Goal: Find specific page/section: Find specific page/section

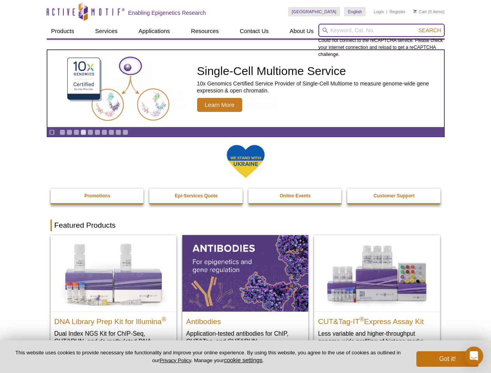
click at [382, 30] on input "search" at bounding box center [382, 30] width 126 height 13
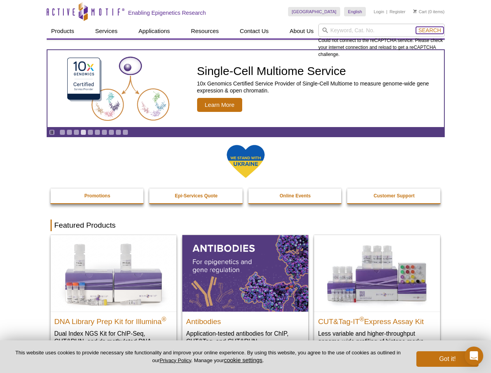
click at [430, 30] on span "Search" at bounding box center [430, 30] width 23 height 6
click at [52, 132] on icon "Pause" at bounding box center [51, 132] width 5 height 5
click at [62, 132] on link "Go to slide 1" at bounding box center [63, 133] width 6 height 6
click at [69, 132] on link "Go to slide 2" at bounding box center [70, 133] width 6 height 6
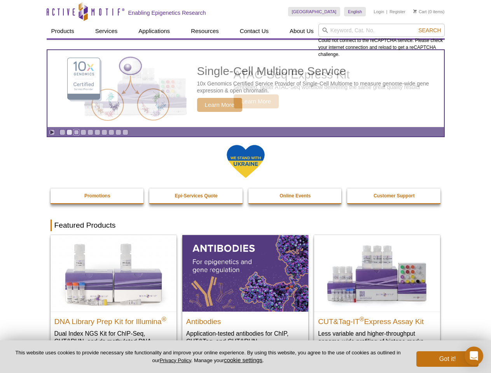
click at [76, 132] on link "Go to slide 3" at bounding box center [77, 133] width 6 height 6
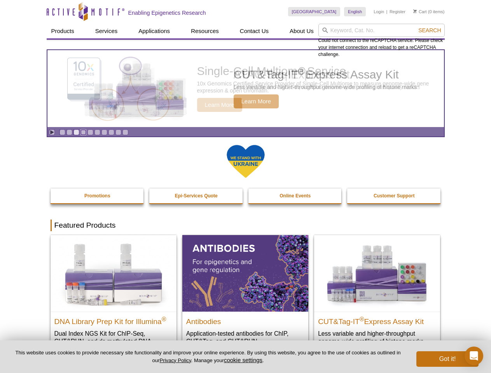
click at [83, 132] on link "Go to slide 4" at bounding box center [84, 133] width 6 height 6
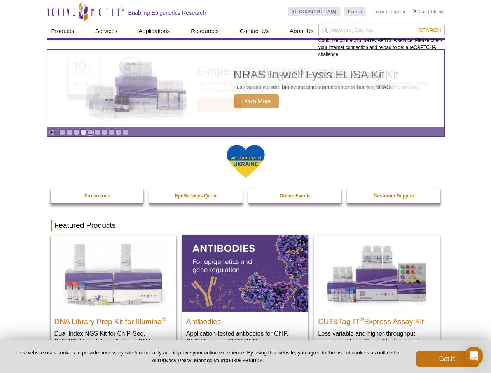
click at [90, 132] on link "Go to slide 5" at bounding box center [91, 133] width 6 height 6
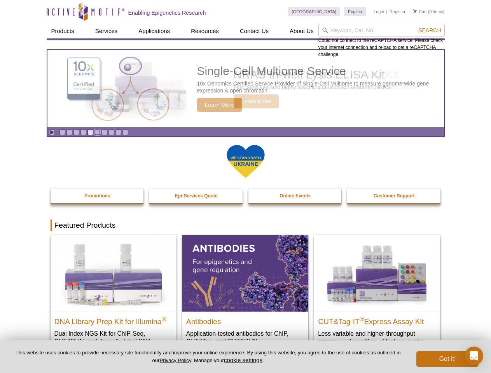
click at [97, 132] on link "Go to slide 6" at bounding box center [98, 133] width 6 height 6
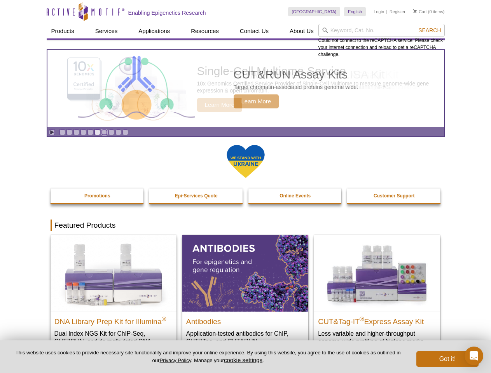
click at [104, 132] on link "Go to slide 7" at bounding box center [105, 133] width 6 height 6
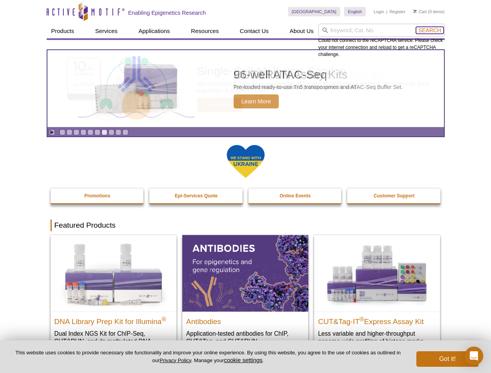
click at [430, 30] on span "Search" at bounding box center [430, 30] width 23 height 6
